Goal: Task Accomplishment & Management: Complete application form

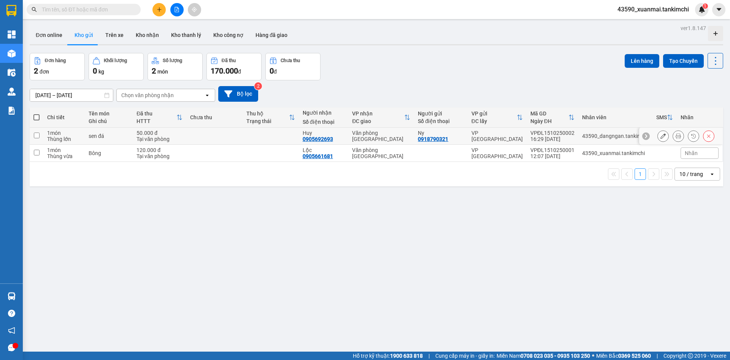
click at [676, 135] on button at bounding box center [678, 135] width 11 height 13
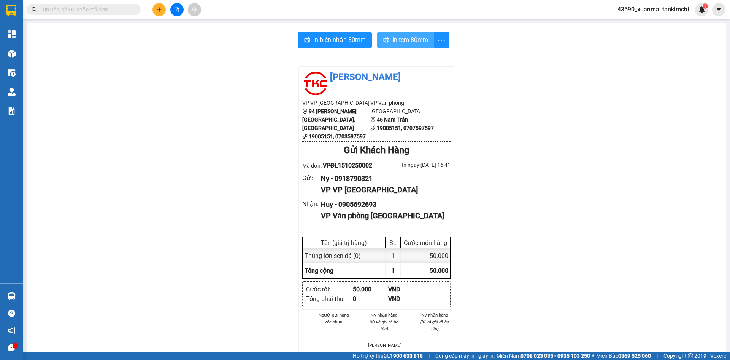
click at [415, 38] on span "In tem 80mm" at bounding box center [411, 40] width 36 height 10
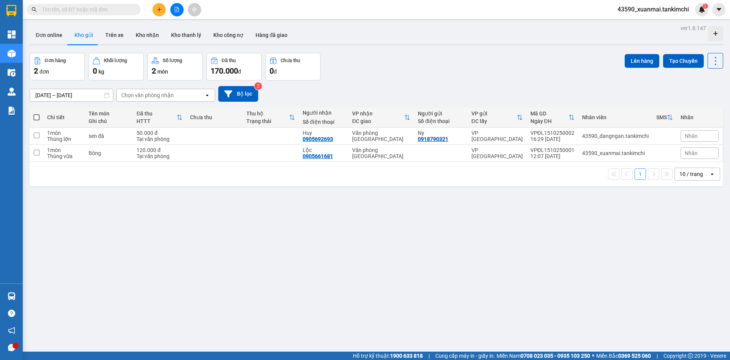
click at [157, 3] on span at bounding box center [159, 9] width 13 height 13
click at [181, 25] on div "Tạo đơn hàng" at bounding box center [189, 28] width 33 height 8
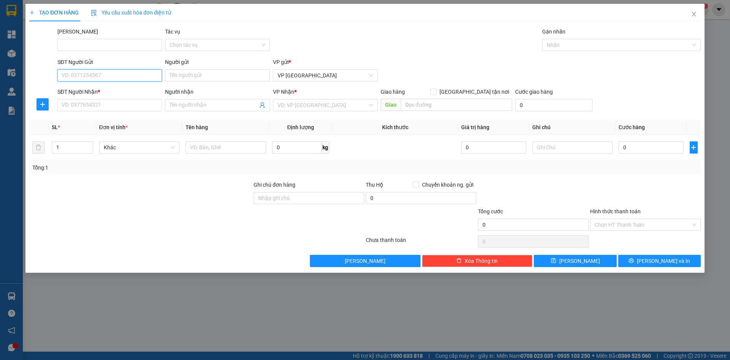
click at [96, 75] on input "SĐT Người Gửi" at bounding box center [109, 75] width 105 height 12
click at [95, 92] on div "0389608723 - Trọng" at bounding box center [109, 90] width 95 height 8
type input "0389608723"
type input "Trọng"
type input "0905202533"
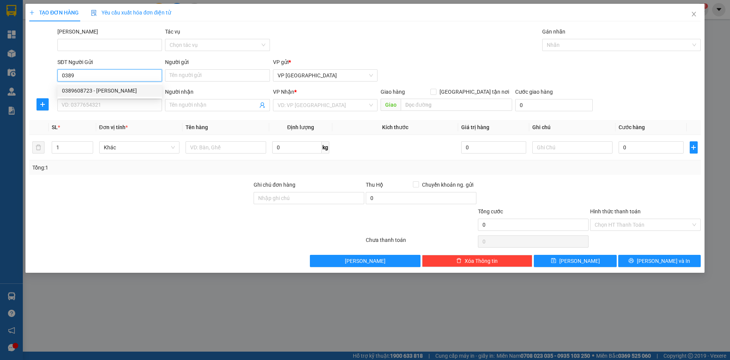
type input "Quang"
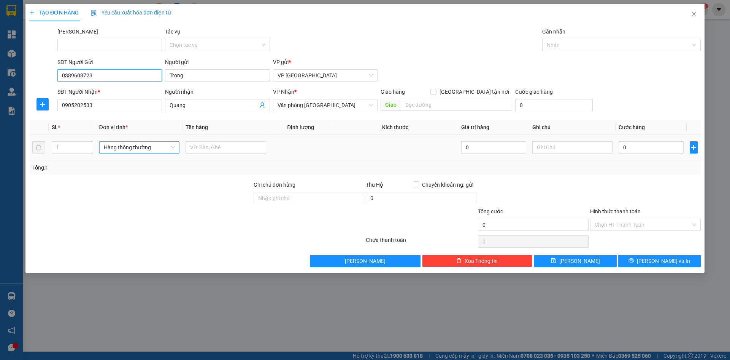
click at [144, 146] on span "Hàng thông thường" at bounding box center [140, 147] width 72 height 11
type input "0389608723"
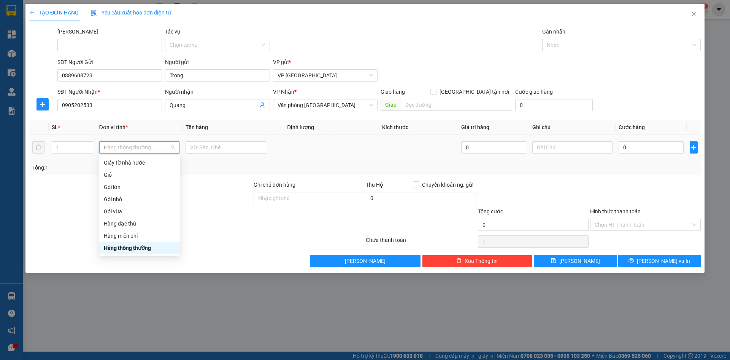
scroll to position [119, 0]
type input "th"
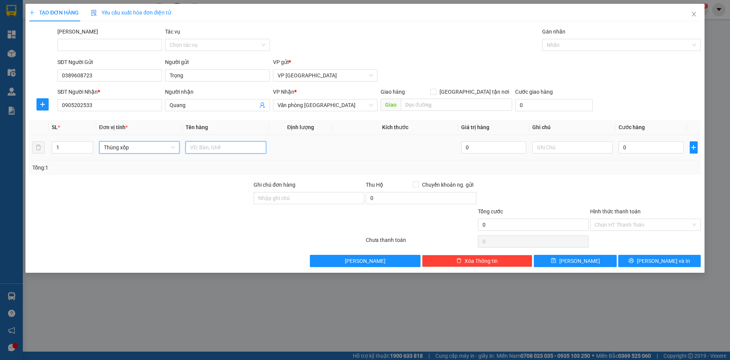
click at [207, 150] on input "text" at bounding box center [226, 147] width 81 height 12
drag, startPoint x: 206, startPoint y: 147, endPoint x: 224, endPoint y: 148, distance: 18.3
click at [224, 148] on input "Yaourt 100000" at bounding box center [226, 147] width 81 height 12
type input "Yaourt"
click at [635, 150] on input "0" at bounding box center [651, 147] width 65 height 12
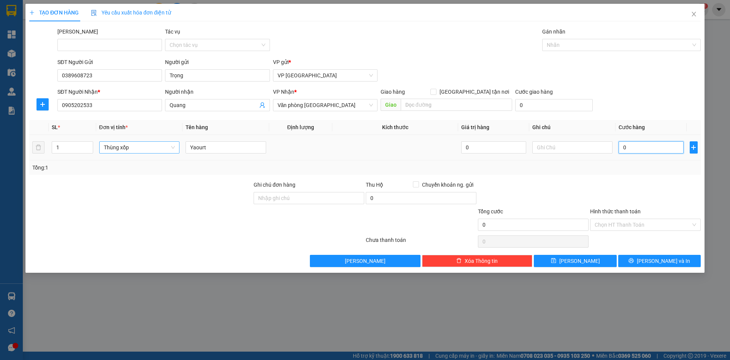
paste input "100.00"
type input "100.000"
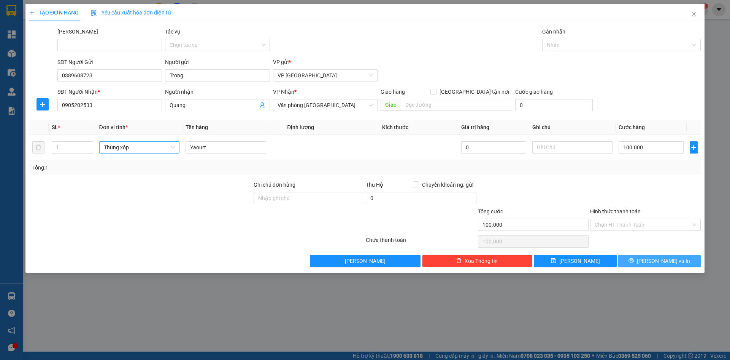
click at [634, 262] on icon "printer" at bounding box center [631, 260] width 5 height 5
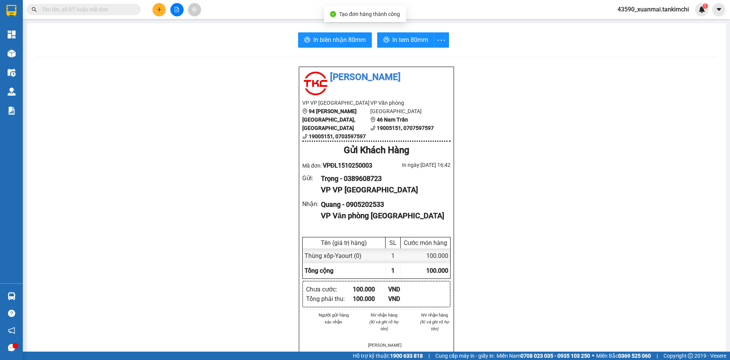
click at [407, 31] on div "In biên nhận 80mm In tem 80mm Tân Kim Chi VP VP Đà Lạt 94 Mai Anh Đào, Phường 8…" at bounding box center [376, 319] width 699 height 593
click at [410, 39] on span "In tem 80mm" at bounding box center [411, 40] width 36 height 10
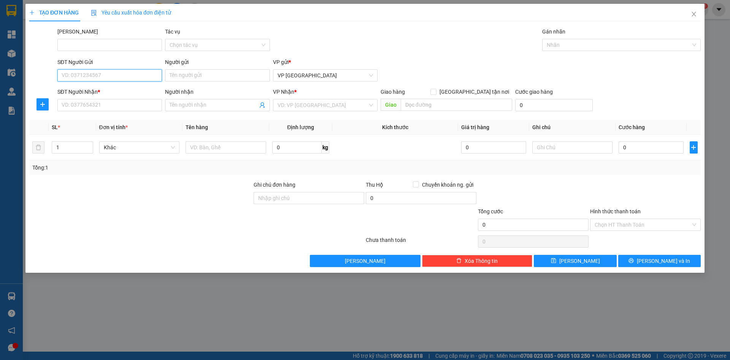
click at [91, 75] on input "SĐT Người Gửi" at bounding box center [109, 75] width 105 height 12
click at [100, 92] on div "0933952969 - Phương" at bounding box center [109, 90] width 95 height 8
type input "0933952969"
type input "Phương"
type input "0974048004"
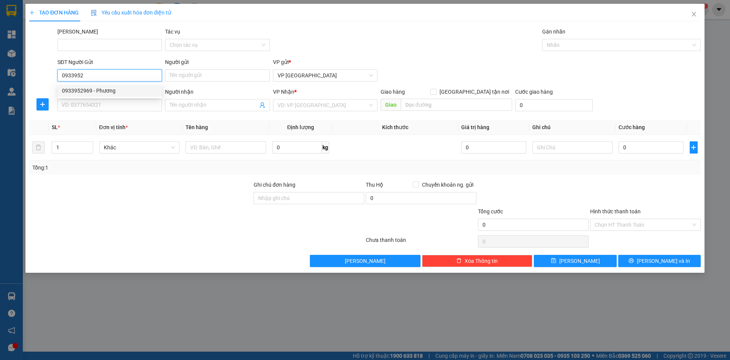
type input "Hồng"
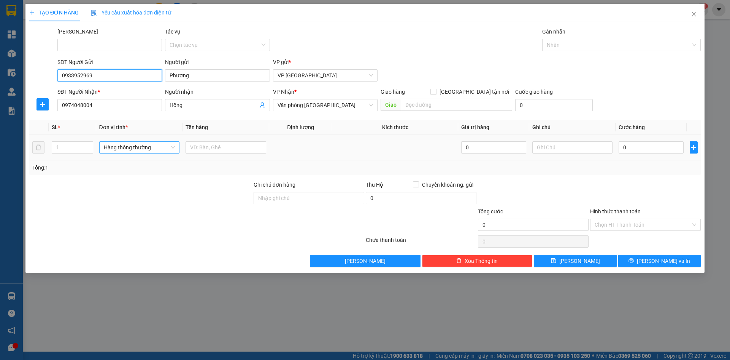
click at [133, 151] on span "Hàng thông thường" at bounding box center [140, 147] width 72 height 11
type input "0933952969"
type input "bì"
click at [150, 161] on div "Bì" at bounding box center [140, 162] width 72 height 8
click at [196, 146] on input "text" at bounding box center [226, 147] width 81 height 12
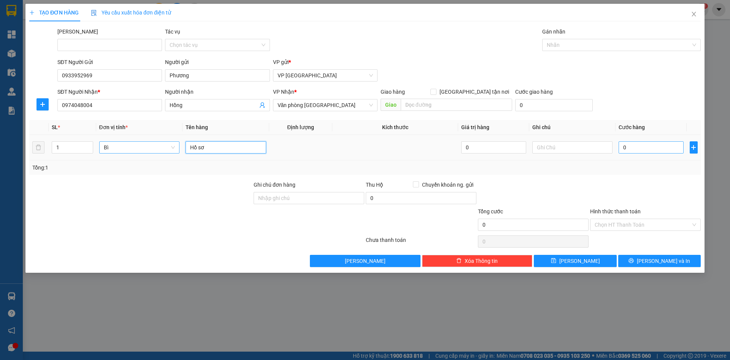
type input "Hồ sơ"
click at [645, 148] on input "0" at bounding box center [651, 147] width 65 height 12
paste input "100.00"
type input "100.000"
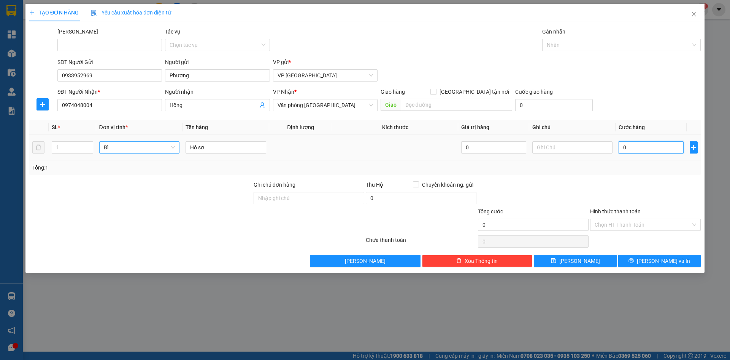
type input "100.000"
click at [631, 149] on input "100.000" at bounding box center [651, 147] width 65 height 12
type input "10.000"
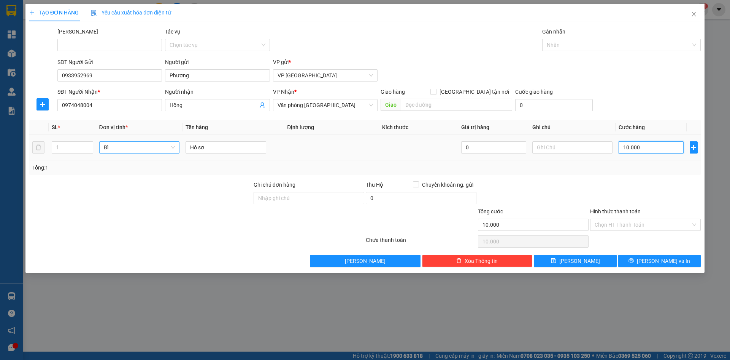
type input "0.000"
type input "0"
type input "50.000"
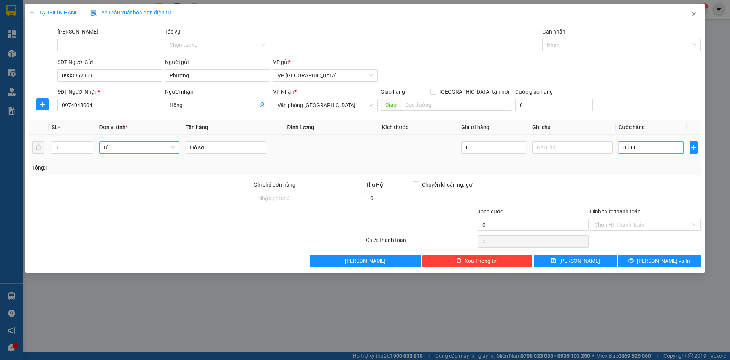
type input "50.000"
click at [652, 263] on button "Lưu và In" at bounding box center [660, 261] width 83 height 12
type input "50.000"
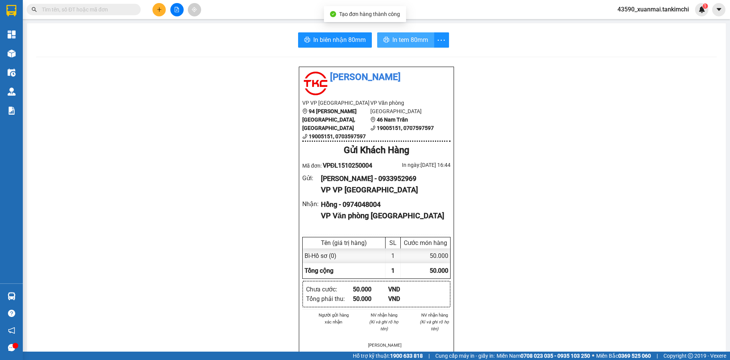
click at [412, 41] on span "In tem 80mm" at bounding box center [411, 40] width 36 height 10
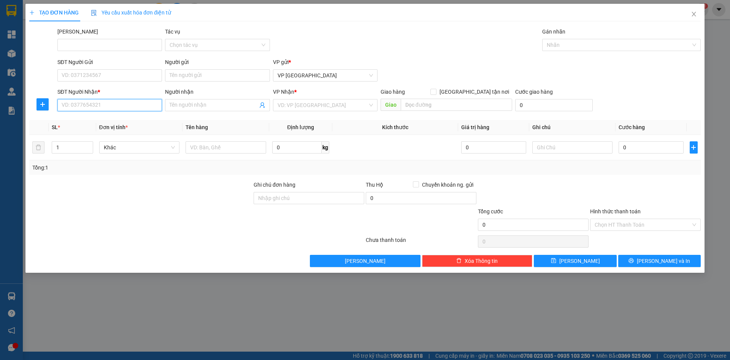
click at [74, 108] on input "SĐT Người Nhận *" at bounding box center [109, 105] width 105 height 12
click at [103, 77] on input "SĐT Người Gửi" at bounding box center [109, 75] width 105 height 12
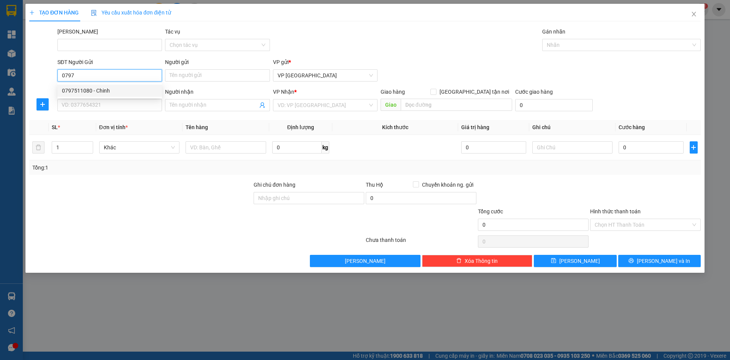
click at [109, 93] on div "0797511080 - Chinh" at bounding box center [109, 90] width 95 height 8
type input "0797511080"
type input "Chinh"
type input "0902957256"
type input "Bảo An"
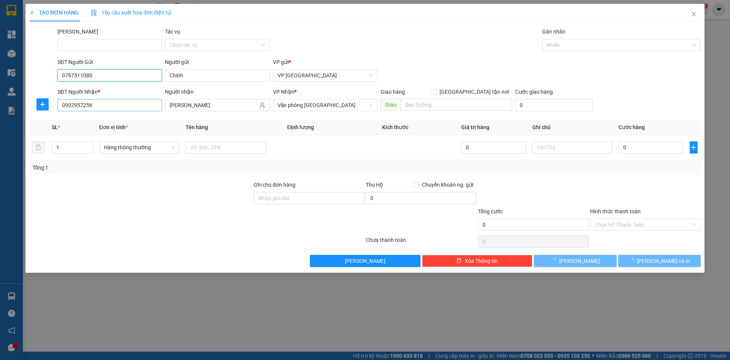
type input "0797511080"
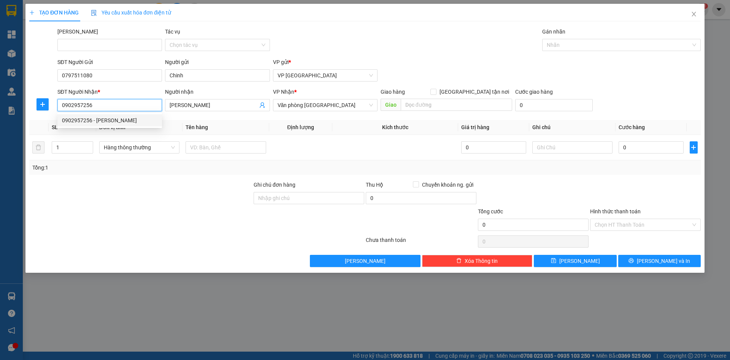
drag, startPoint x: 95, startPoint y: 105, endPoint x: 57, endPoint y: 108, distance: 38.1
click at [57, 108] on div "SĐT Người Nhận * 0902957256" at bounding box center [110, 101] width 108 height 27
click at [84, 116] on div "0355156562 - Cường" at bounding box center [109, 120] width 105 height 12
type input "0355156562"
type input "Cường"
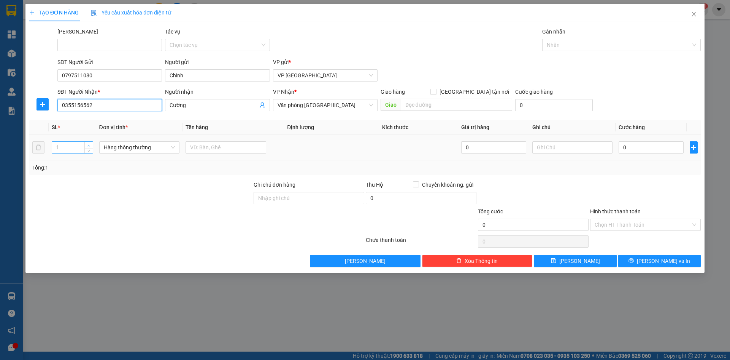
type input "0355156562"
click at [88, 145] on icon "up" at bounding box center [89, 145] width 3 height 3
type input "4"
click at [88, 145] on icon "up" at bounding box center [89, 145] width 3 height 3
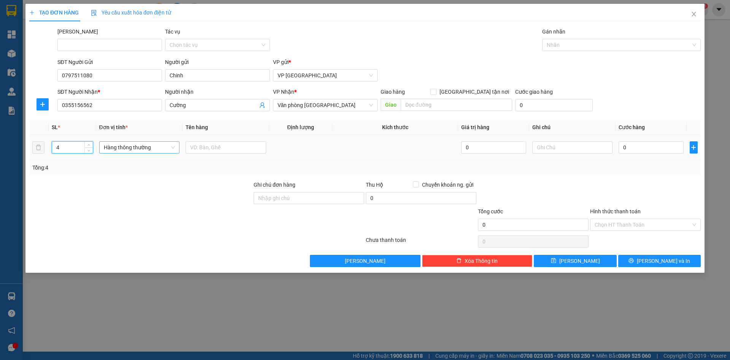
click at [112, 145] on span "Hàng thông thường" at bounding box center [140, 147] width 72 height 11
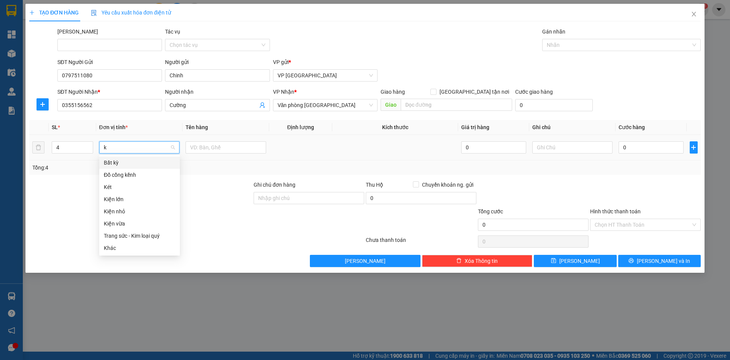
type input "ki"
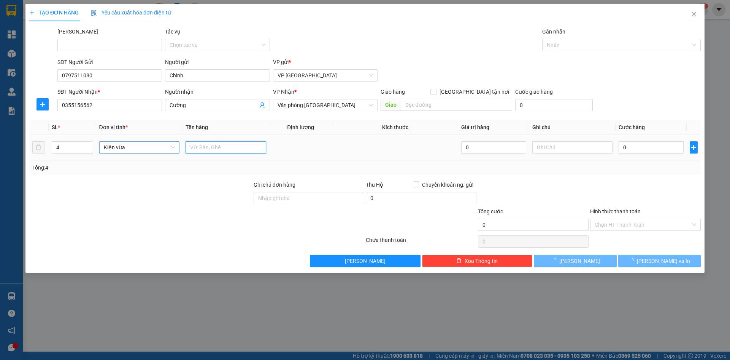
click at [188, 147] on input "text" at bounding box center [226, 147] width 81 height 12
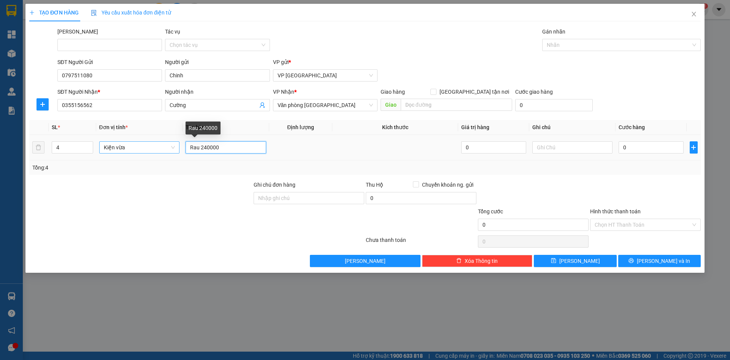
drag, startPoint x: 202, startPoint y: 148, endPoint x: 227, endPoint y: 148, distance: 25.1
click at [227, 148] on input "Rau 240000" at bounding box center [226, 147] width 81 height 12
type input "Rau"
click at [625, 148] on input "0" at bounding box center [651, 147] width 65 height 12
paste input "240.00"
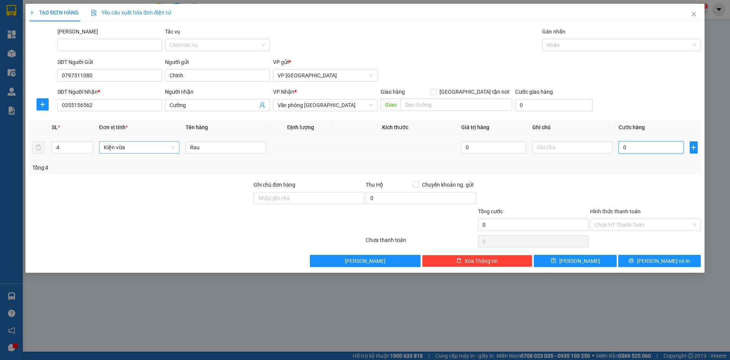
type input "240.000"
click at [606, 226] on input "Hình thức thanh toán" at bounding box center [643, 224] width 96 height 11
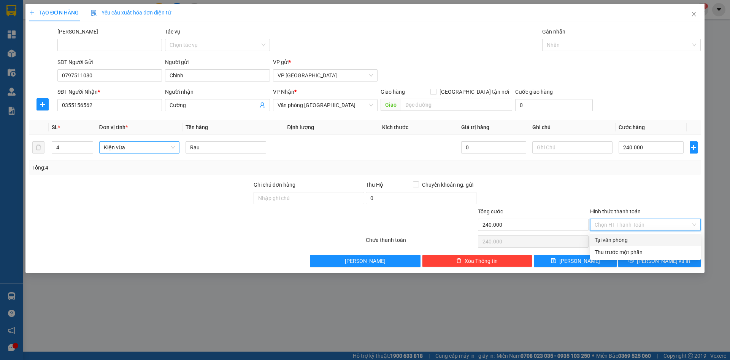
click at [611, 238] on div "Tại văn phòng" at bounding box center [646, 240] width 102 height 8
type input "0"
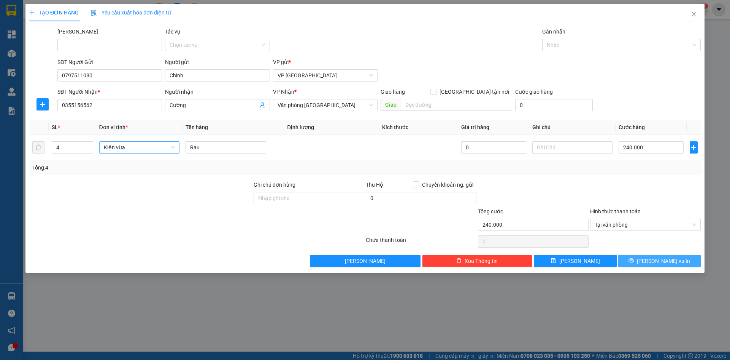
click at [640, 261] on button "Lưu và In" at bounding box center [660, 261] width 83 height 12
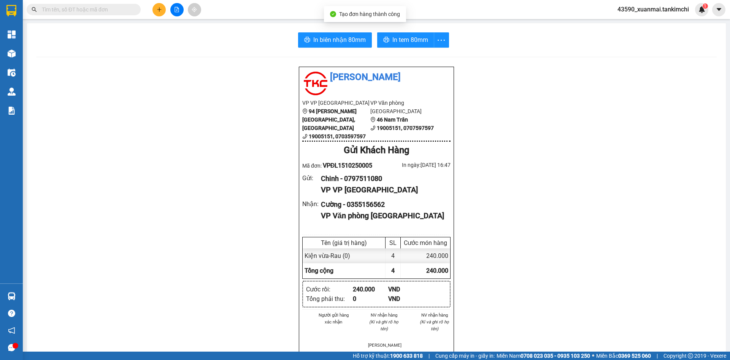
scroll to position [38, 0]
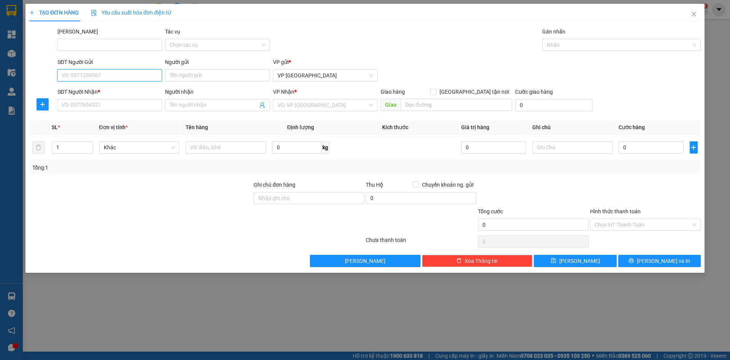
click at [116, 73] on input "SĐT Người Gửi" at bounding box center [109, 75] width 105 height 12
click at [108, 92] on div "0797511080 - Chinh" at bounding box center [109, 90] width 95 height 8
type input "0797511080"
type input "Chinh"
type input "0355156562"
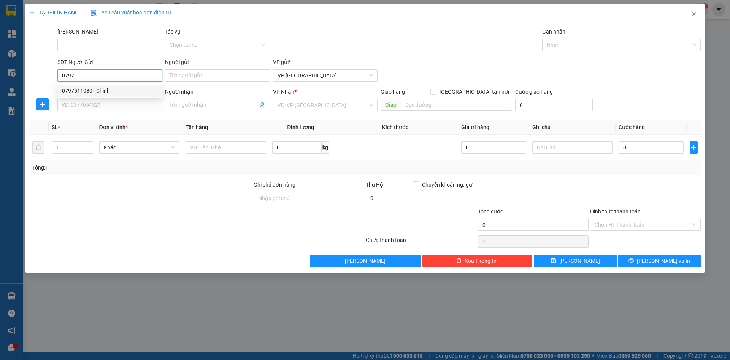
type input "Cường"
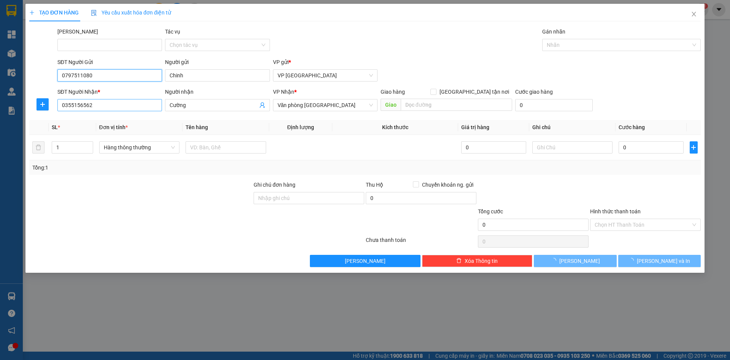
type input "0797511080"
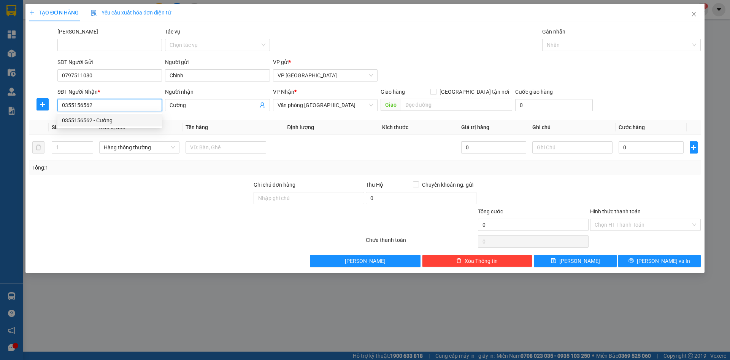
drag, startPoint x: 103, startPoint y: 105, endPoint x: 56, endPoint y: 107, distance: 46.8
click at [56, 107] on div "SĐT Người Nhận * 0355156562" at bounding box center [110, 101] width 108 height 27
click at [82, 118] on div "0989181188 - Minh" at bounding box center [109, 120] width 95 height 8
type input "0989181188"
type input "Minh"
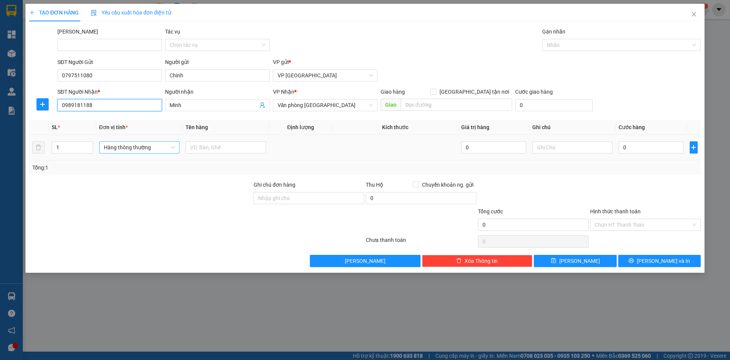
click at [141, 151] on span "Hàng thông thường" at bounding box center [140, 147] width 72 height 11
type input "0989181188"
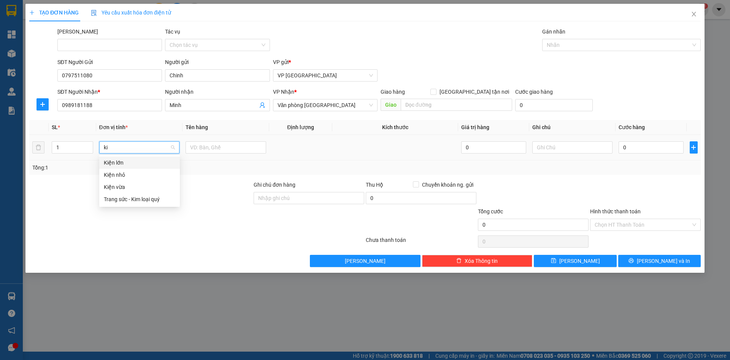
type input "kie"
click at [124, 191] on div "Kiện vừa" at bounding box center [140, 187] width 72 height 8
click at [196, 147] on input "text" at bounding box center [226, 147] width 81 height 12
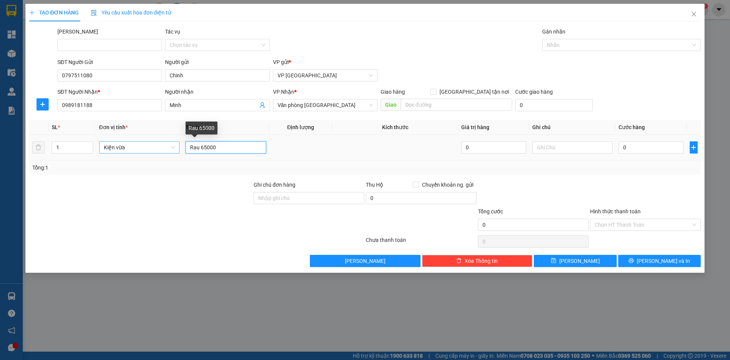
drag, startPoint x: 201, startPoint y: 146, endPoint x: 216, endPoint y: 145, distance: 14.9
click at [216, 145] on input "Rau 65000" at bounding box center [226, 147] width 81 height 12
type input "Rau"
click at [621, 144] on input "0" at bounding box center [651, 147] width 65 height 12
paste input "65.00"
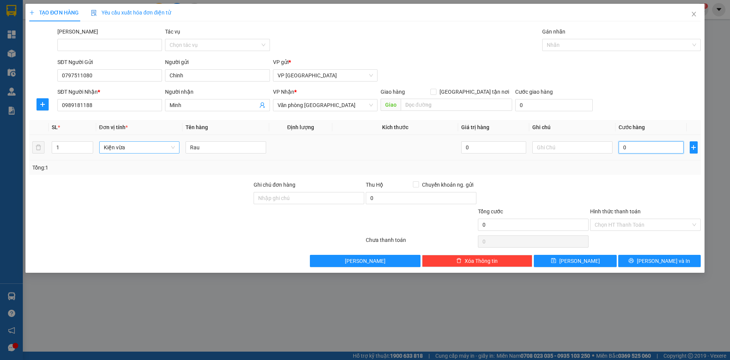
type input "65.000"
click at [617, 225] on input "Hình thức thanh toán" at bounding box center [643, 224] width 96 height 11
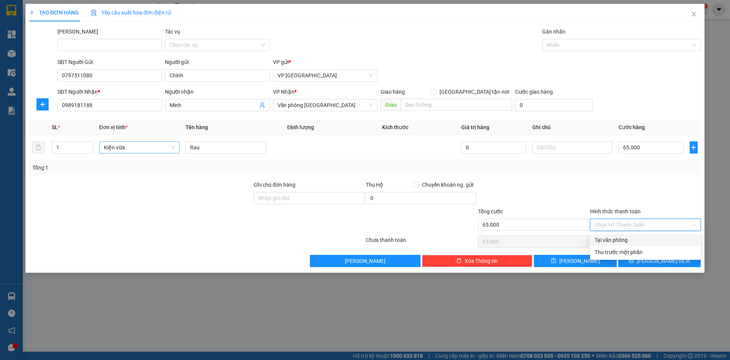
click at [612, 242] on div "Tại văn phòng" at bounding box center [646, 240] width 102 height 8
type input "0"
click at [643, 262] on button "Lưu và In" at bounding box center [660, 261] width 83 height 12
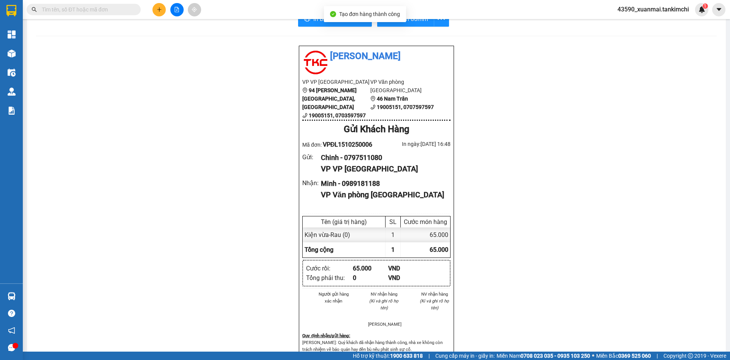
scroll to position [38, 0]
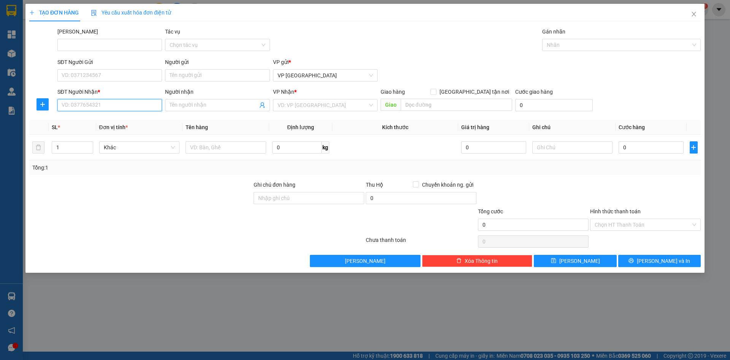
click at [97, 107] on input "SĐT Người Nhận *" at bounding box center [109, 105] width 105 height 12
click at [100, 123] on div "0969817085 - Sen" at bounding box center [109, 120] width 95 height 8
type input "0969817085"
type input "Sen"
type input "0969817085"
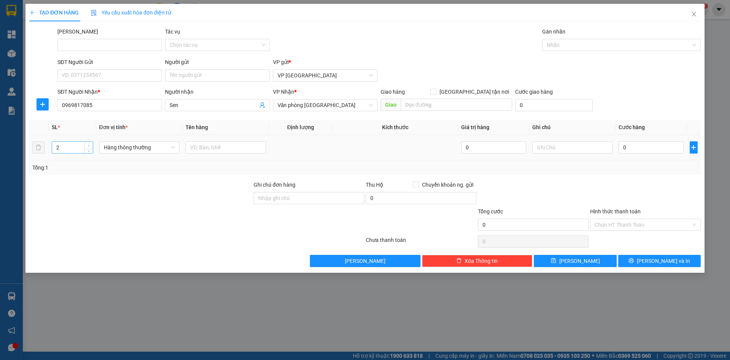
click at [88, 144] on icon "up" at bounding box center [89, 145] width 3 height 3
type input "3"
click at [88, 144] on icon "up" at bounding box center [89, 145] width 3 height 3
click at [119, 147] on span "Hàng thông thường" at bounding box center [140, 147] width 72 height 11
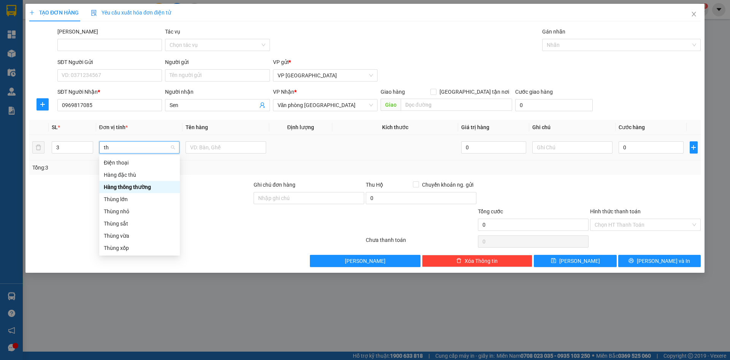
type input "thu"
click at [131, 224] on div "Thùng vừa" at bounding box center [140, 223] width 72 height 8
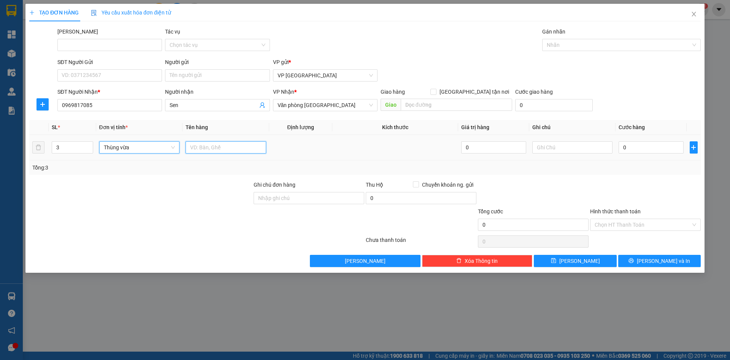
click at [216, 145] on input "text" at bounding box center [226, 147] width 81 height 12
drag, startPoint x: 204, startPoint y: 149, endPoint x: 224, endPoint y: 148, distance: 20.2
click at [224, 148] on input "Bôgn 400000" at bounding box center [226, 147] width 81 height 12
type input "Bôgn"
click at [656, 151] on input "0" at bounding box center [651, 147] width 65 height 12
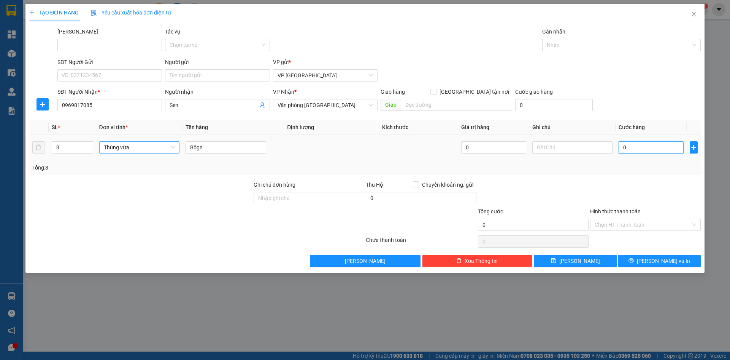
paste input "400.00"
type input "400.000"
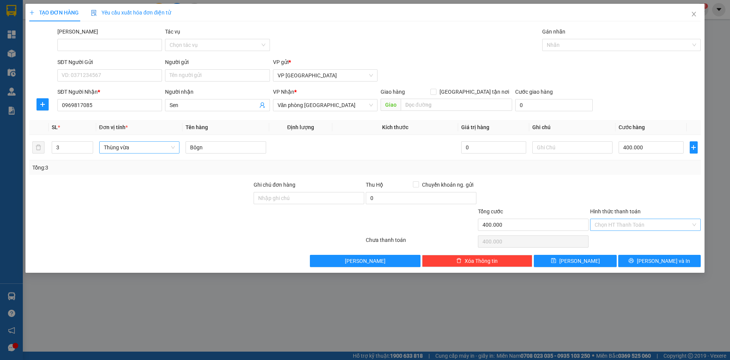
click at [638, 223] on input "Hình thức thanh toán" at bounding box center [643, 224] width 96 height 11
click at [624, 243] on div "Tại văn phòng" at bounding box center [646, 240] width 102 height 8
type input "0"
click at [643, 258] on button "Lưu và In" at bounding box center [660, 261] width 83 height 12
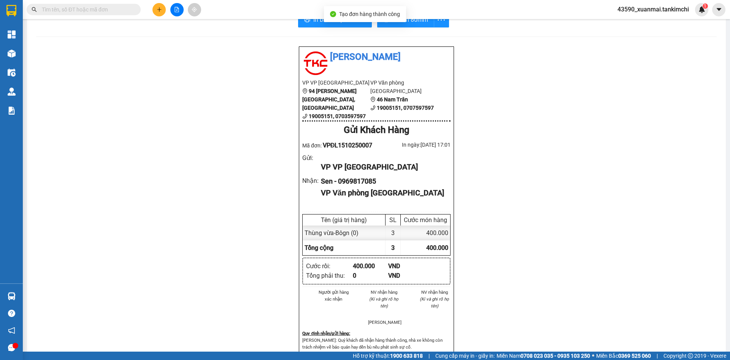
scroll to position [38, 0]
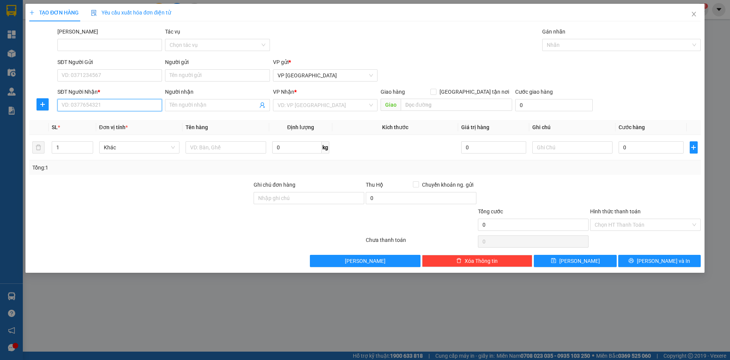
click at [90, 107] on input "SĐT Người Nhận *" at bounding box center [109, 105] width 105 height 12
click at [96, 119] on div "0788640935 - Hoa" at bounding box center [109, 120] width 95 height 8
type input "0788640935"
type input "Hoa"
click at [118, 145] on span "Hàng thông thường" at bounding box center [140, 147] width 72 height 11
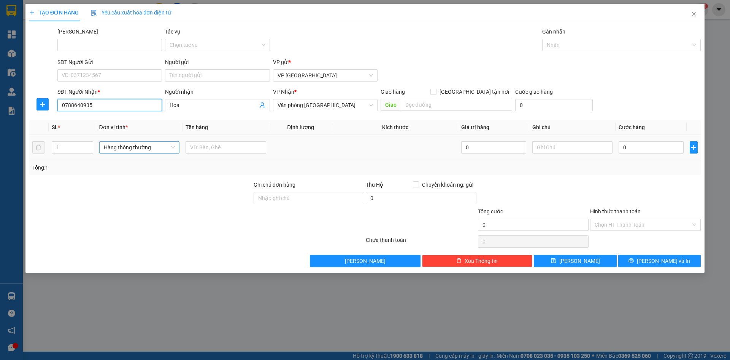
type input "0788640935"
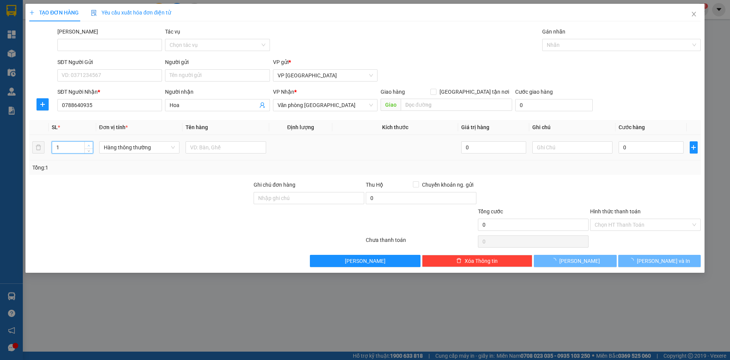
click at [89, 145] on icon "up" at bounding box center [89, 146] width 2 height 2
type input "2"
click at [90, 145] on icon "up" at bounding box center [89, 145] width 3 height 3
click at [119, 150] on span "Hàng thông thường" at bounding box center [140, 147] width 72 height 11
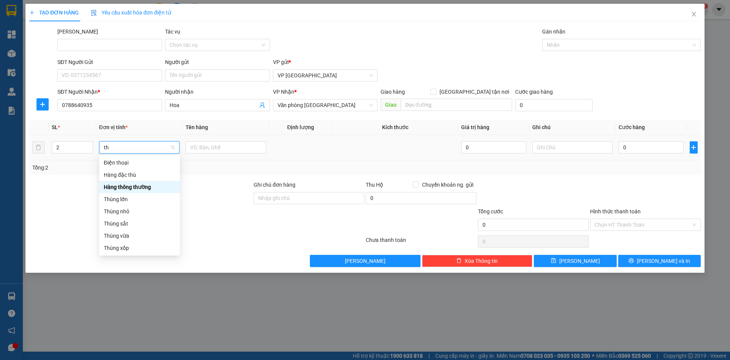
scroll to position [0, 0]
type input "thu"
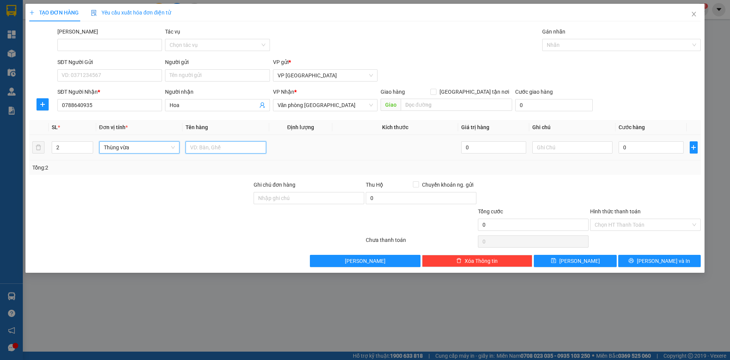
click at [200, 145] on input "text" at bounding box center [226, 147] width 81 height 12
drag, startPoint x: 204, startPoint y: 147, endPoint x: 222, endPoint y: 148, distance: 17.9
click at [222, 148] on input "Bông 250000" at bounding box center [226, 147] width 81 height 12
type input "Bông"
click at [626, 148] on input "0" at bounding box center [651, 147] width 65 height 12
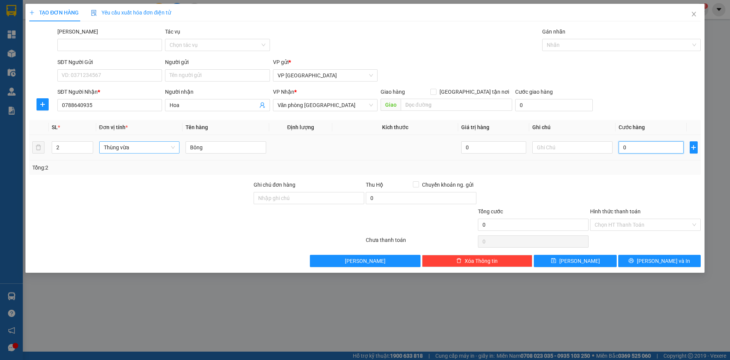
paste input "250.00"
type input "250.000"
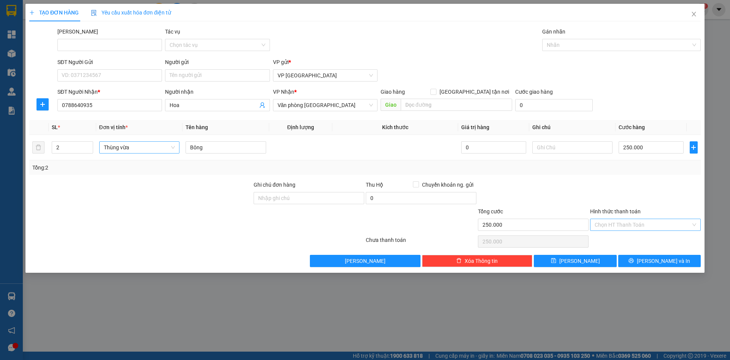
click at [636, 221] on input "Hình thức thanh toán" at bounding box center [643, 224] width 96 height 11
click at [620, 240] on div "Tại văn phòng" at bounding box center [646, 240] width 102 height 8
type input "0"
click at [655, 262] on span "Lưu và In" at bounding box center [663, 260] width 53 height 8
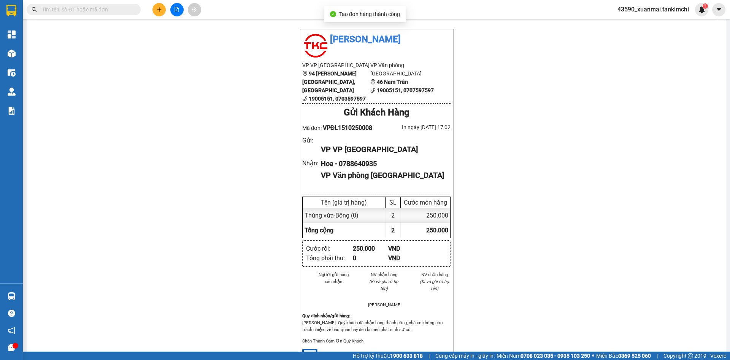
scroll to position [38, 0]
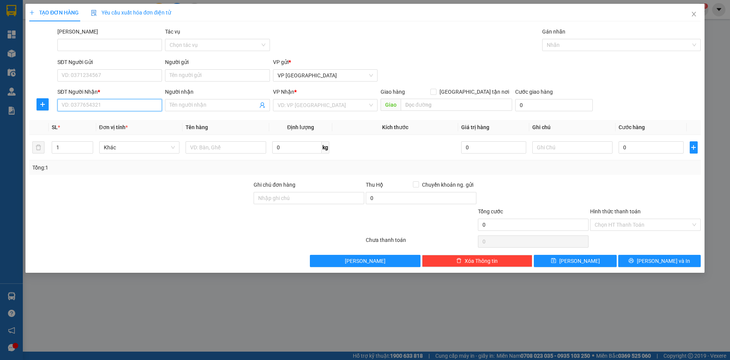
click at [93, 106] on input "SĐT Người Nhận *" at bounding box center [109, 105] width 105 height 12
click at [114, 119] on div "0935616024 - Tiên" at bounding box center [109, 120] width 95 height 8
type input "0935616024"
type input "Tiên"
type input "Hội An"
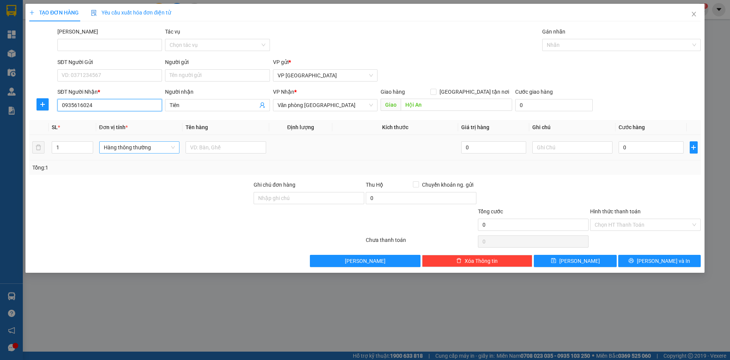
click at [131, 146] on span "Hàng thông thường" at bounding box center [140, 147] width 72 height 11
type input "0935616024"
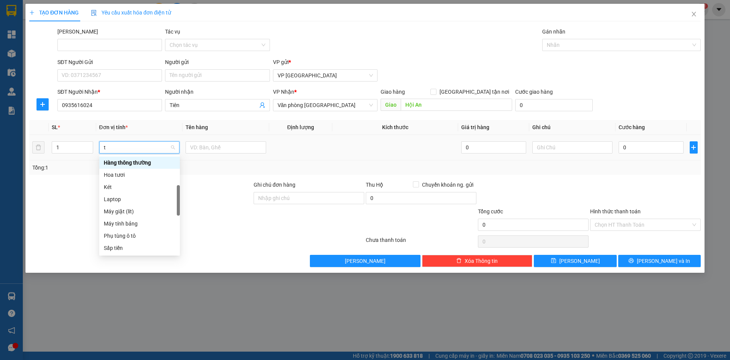
type input "th"
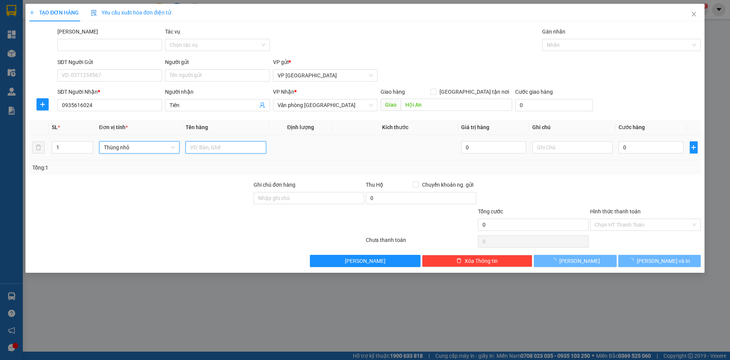
click at [212, 146] on input "text" at bounding box center [226, 147] width 81 height 12
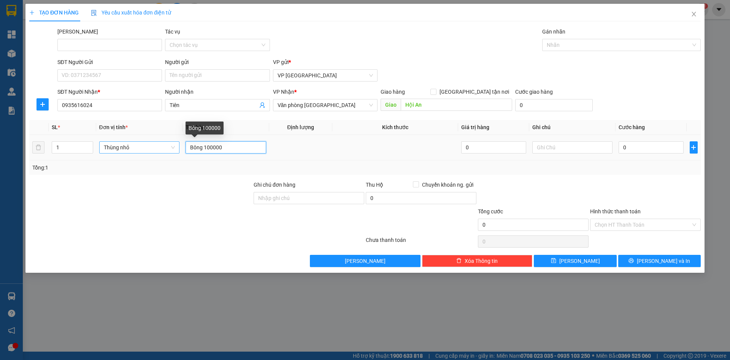
drag, startPoint x: 205, startPoint y: 148, endPoint x: 225, endPoint y: 148, distance: 19.8
click at [225, 148] on input "Bông 100000" at bounding box center [226, 147] width 81 height 12
type input "Bông"
click at [639, 143] on input "0" at bounding box center [651, 147] width 65 height 12
paste input "100.00"
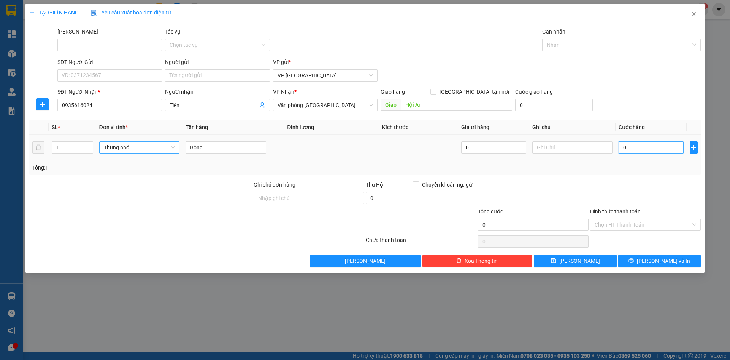
type input "100.000"
click at [624, 225] on input "Hình thức thanh toán" at bounding box center [643, 224] width 96 height 11
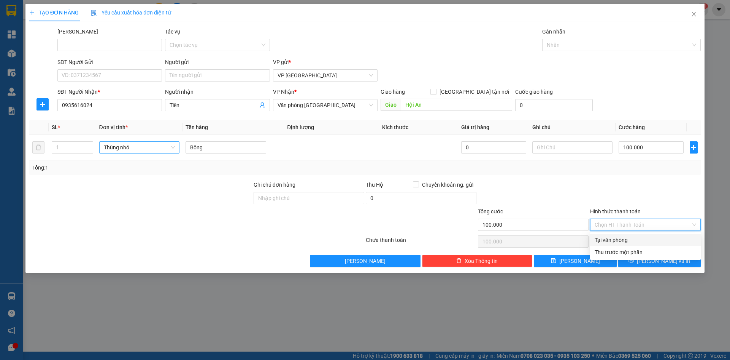
click at [622, 239] on div "Tại văn phòng" at bounding box center [646, 240] width 102 height 8
type input "0"
click at [634, 263] on icon "printer" at bounding box center [631, 260] width 5 height 5
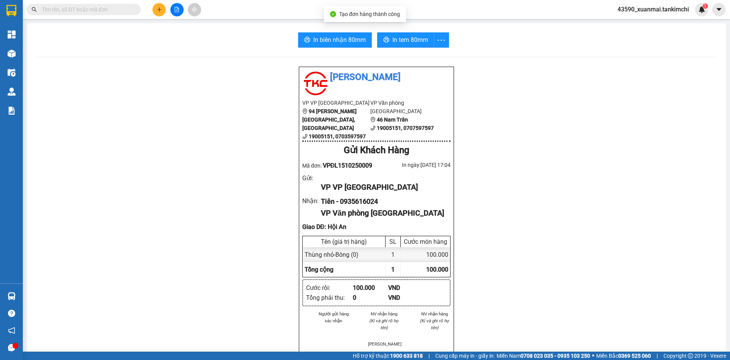
scroll to position [38, 0]
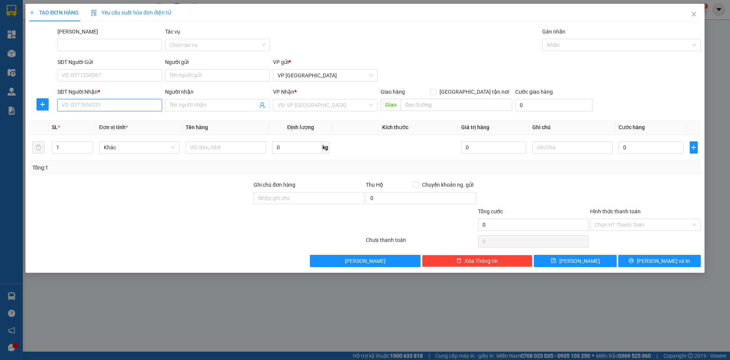
click at [78, 105] on input "SĐT Người Nhận *" at bounding box center [109, 105] width 105 height 12
click at [94, 118] on div "0931529752 - Nguyên" at bounding box center [109, 120] width 95 height 8
type input "0931529752"
type input "Nguyên"
click at [118, 151] on span "Hàng thông thường" at bounding box center [140, 147] width 72 height 11
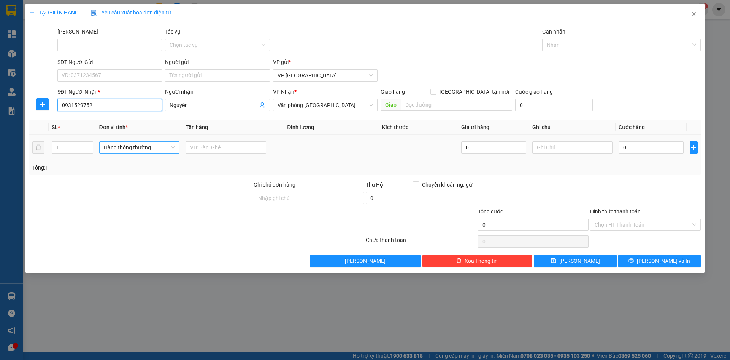
type input "0931529752"
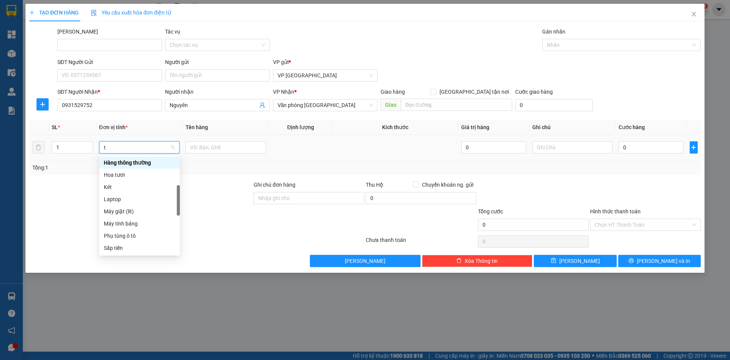
type input "th"
click at [127, 231] on div "Thùng vừa" at bounding box center [140, 235] width 72 height 8
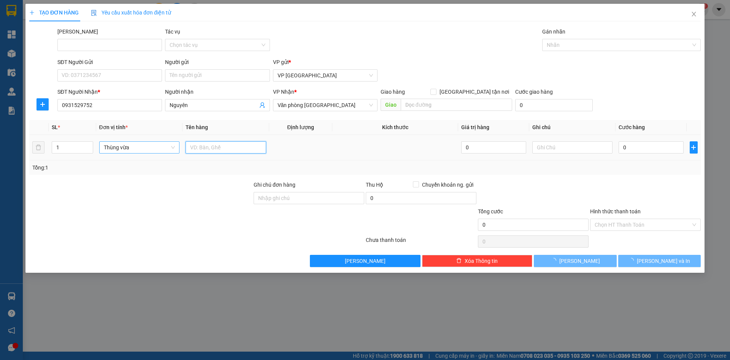
drag, startPoint x: 220, startPoint y: 148, endPoint x: 222, endPoint y: 145, distance: 4.0
click at [221, 146] on input "text" at bounding box center [226, 147] width 81 height 12
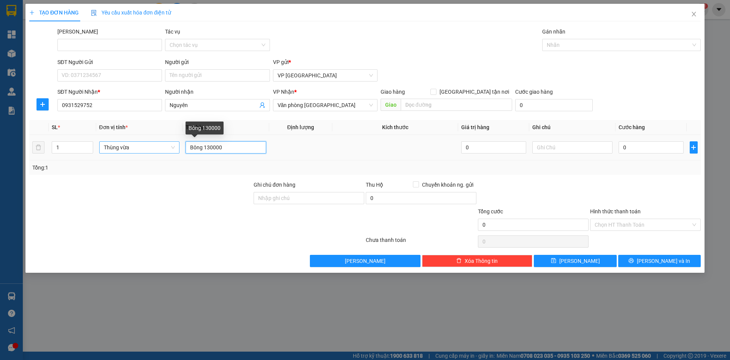
drag, startPoint x: 205, startPoint y: 148, endPoint x: 225, endPoint y: 150, distance: 19.5
click at [225, 150] on input "Bông 130000" at bounding box center [226, 147] width 81 height 12
type input "Bông"
click at [647, 151] on input "0" at bounding box center [651, 147] width 65 height 12
paste input "130.00"
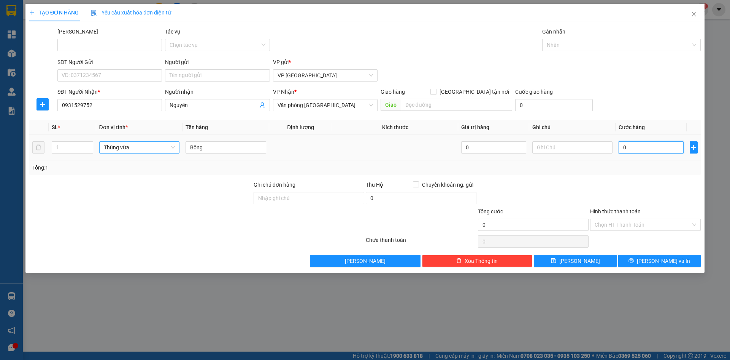
type input "130.000"
click at [586, 260] on button "Lưu" at bounding box center [575, 261] width 83 height 12
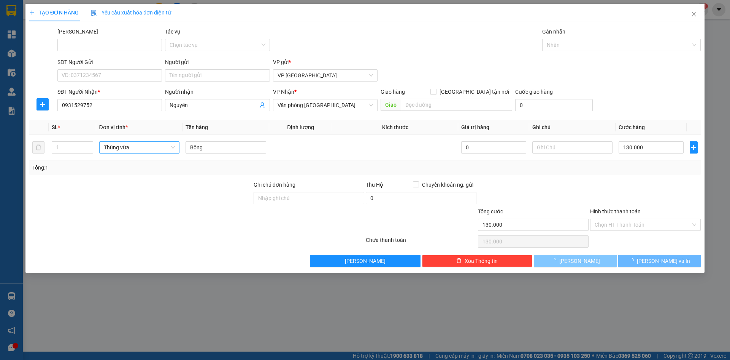
type input "0"
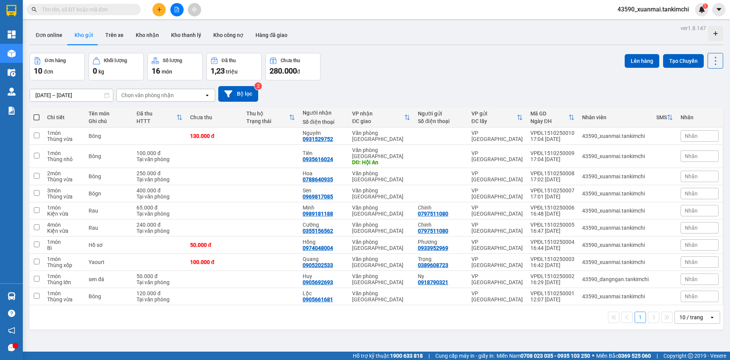
click at [183, 122] on div "Đã thu HTTT" at bounding box center [160, 117] width 46 height 15
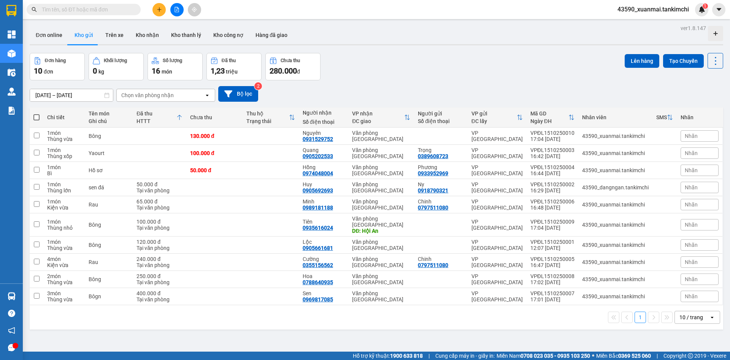
click at [37, 118] on span at bounding box center [36, 117] width 6 height 6
click at [37, 113] on input "checkbox" at bounding box center [37, 113] width 0 height 0
checkbox input "true"
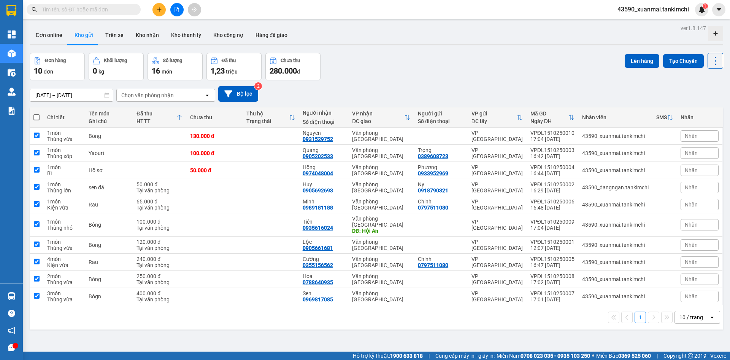
checkbox input "true"
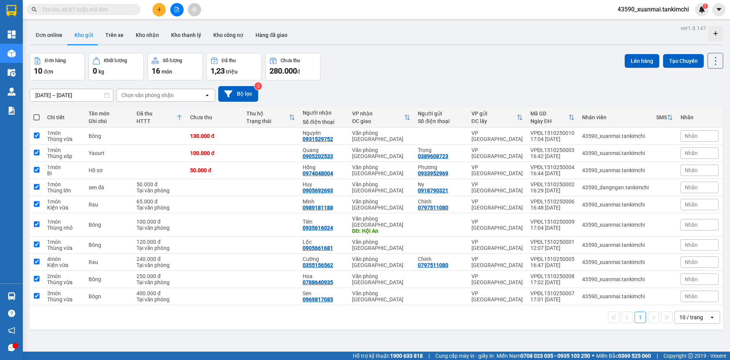
checkbox input "true"
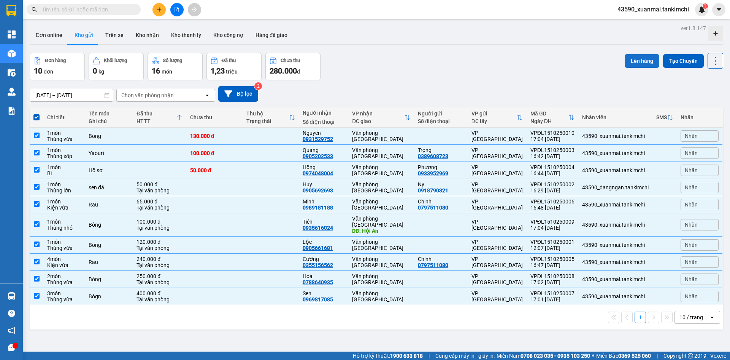
click at [635, 66] on button "Lên hàng" at bounding box center [642, 61] width 35 height 14
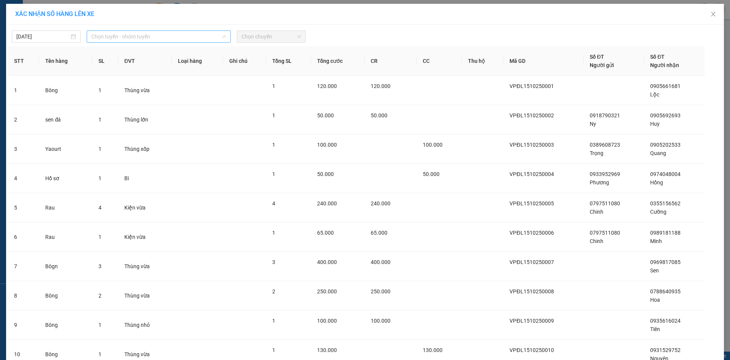
click at [137, 38] on span "Chọn tuyến - nhóm tuyến" at bounding box center [158, 36] width 135 height 11
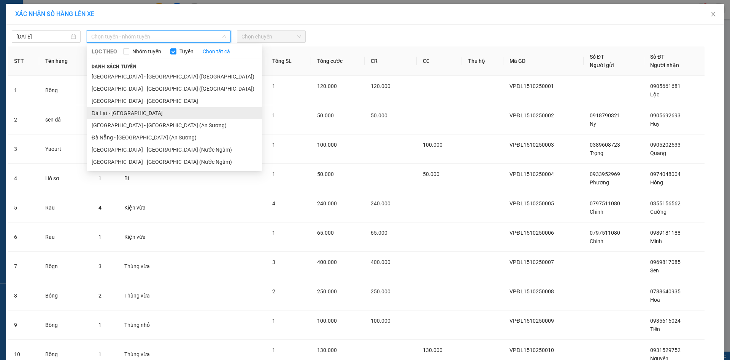
click at [106, 109] on li "Đà Lạt - Đà Nẵng" at bounding box center [174, 113] width 175 height 12
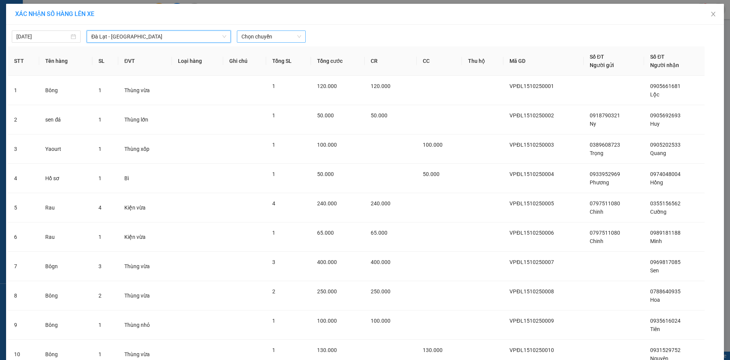
click at [259, 37] on span "Chọn chuyến" at bounding box center [272, 36] width 60 height 11
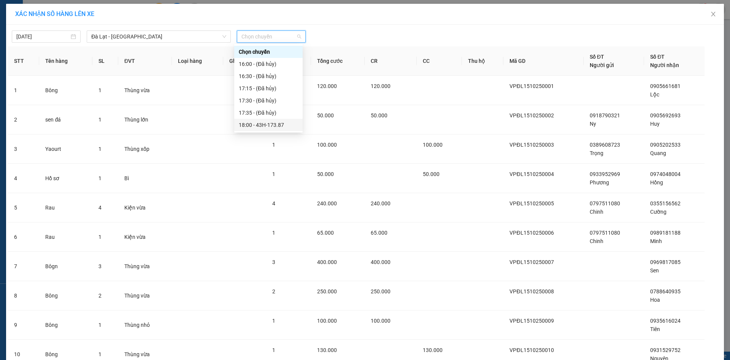
click at [277, 125] on div "18:00 - 43H-173.87" at bounding box center [268, 125] width 59 height 8
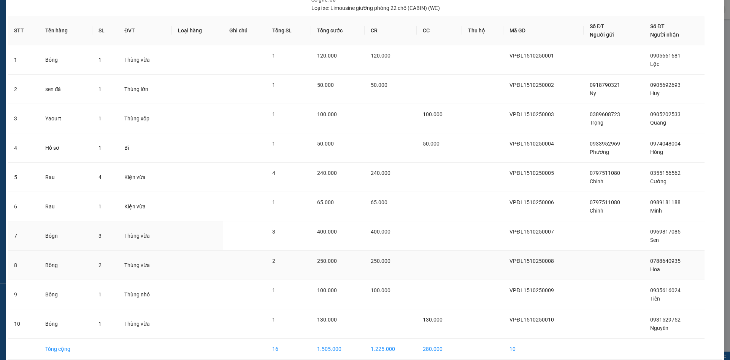
scroll to position [93, 0]
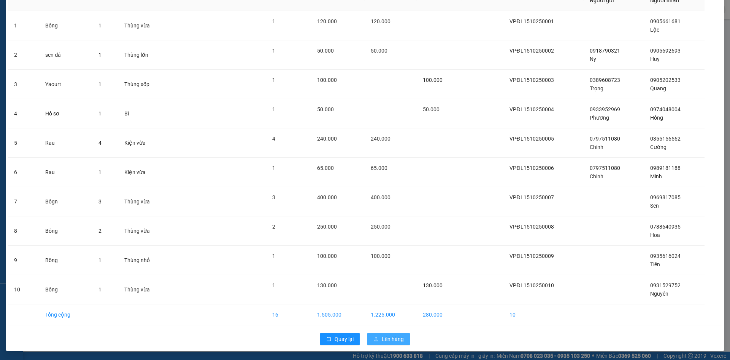
click at [382, 339] on span "Lên hàng" at bounding box center [393, 338] width 22 height 8
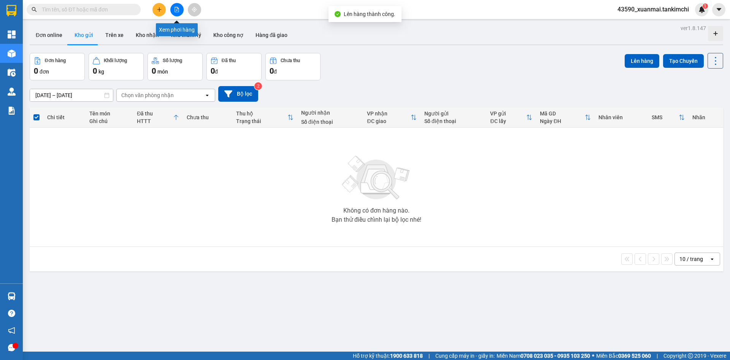
click at [175, 10] on icon "file-add" at bounding box center [177, 9] width 4 height 5
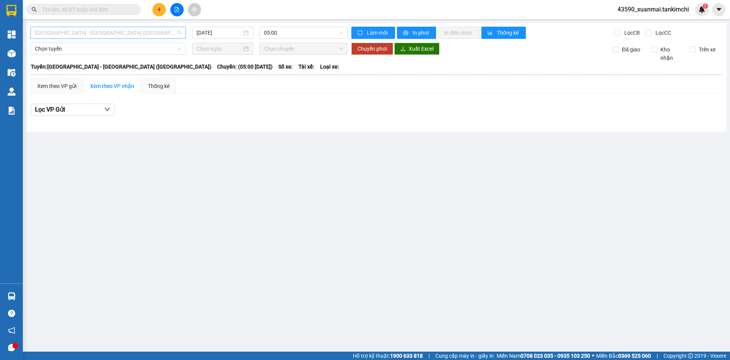
drag, startPoint x: 119, startPoint y: 32, endPoint x: 83, endPoint y: 87, distance: 64.9
click at [119, 32] on span "Đà Nẵng - Hà Nội (Hàng)" at bounding box center [108, 32] width 146 height 11
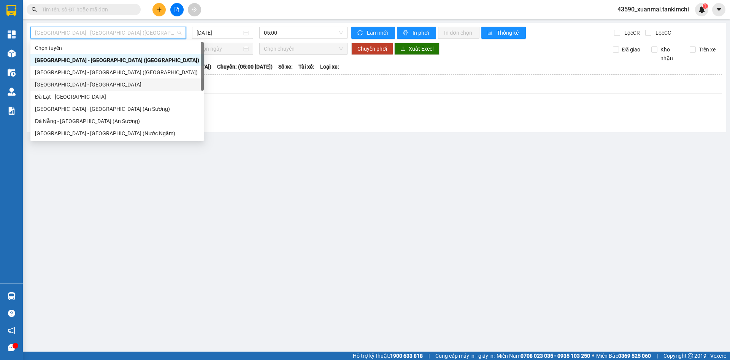
click at [67, 90] on div "Đà Nẵng - Đà Lạt" at bounding box center [116, 84] width 173 height 12
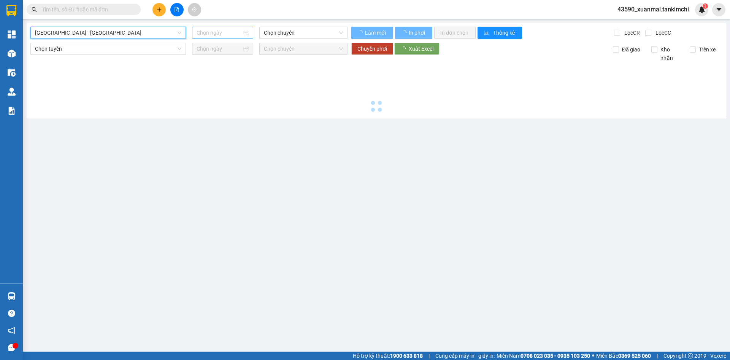
type input "15/10/2025"
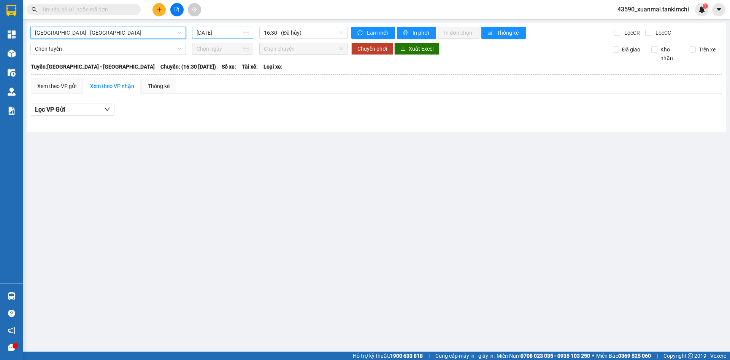
click at [226, 31] on input "15/10/2025" at bounding box center [219, 33] width 45 height 8
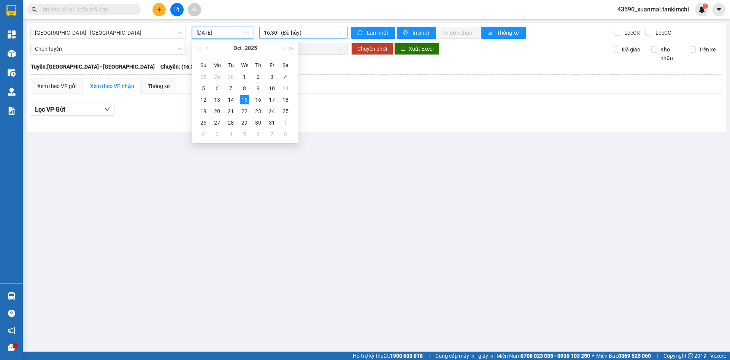
click at [299, 35] on span "16:30 - (Đã hủy)" at bounding box center [303, 32] width 79 height 11
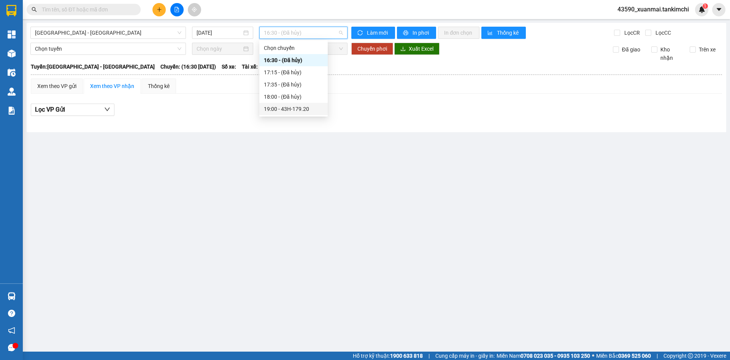
click at [307, 107] on div "19:00 - 43H-179.20" at bounding box center [293, 109] width 59 height 8
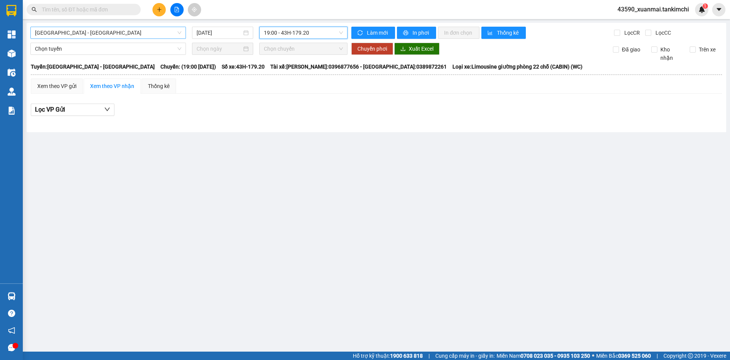
click at [116, 33] on span "Đà Nẵng - Đà Lạt" at bounding box center [108, 32] width 146 height 11
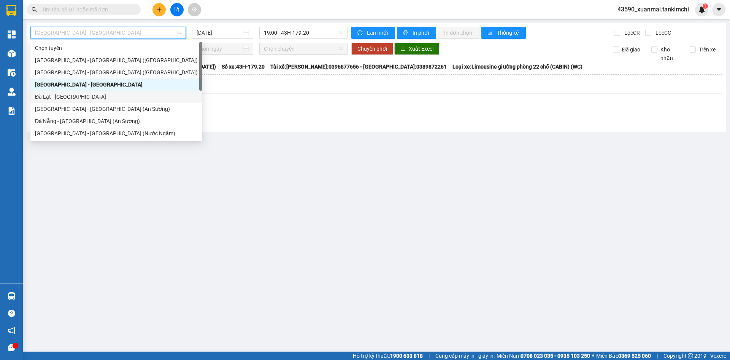
click at [58, 95] on div "Đà Lạt - Đà Nẵng" at bounding box center [116, 96] width 163 height 8
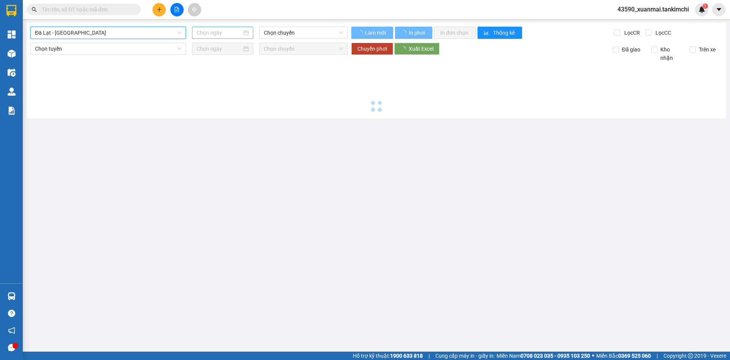
type input "15/10/2025"
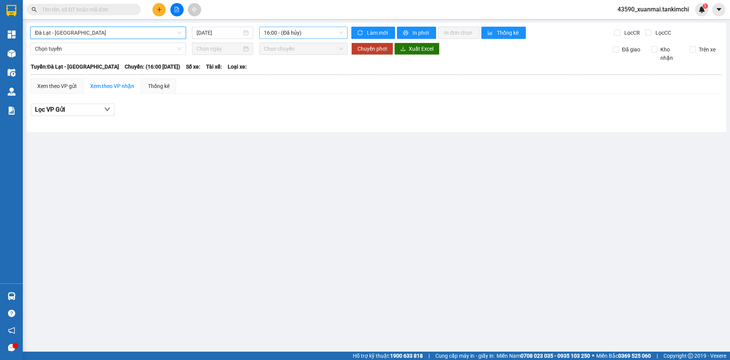
click at [293, 31] on span "16:00 - (Đã hủy)" at bounding box center [303, 32] width 79 height 11
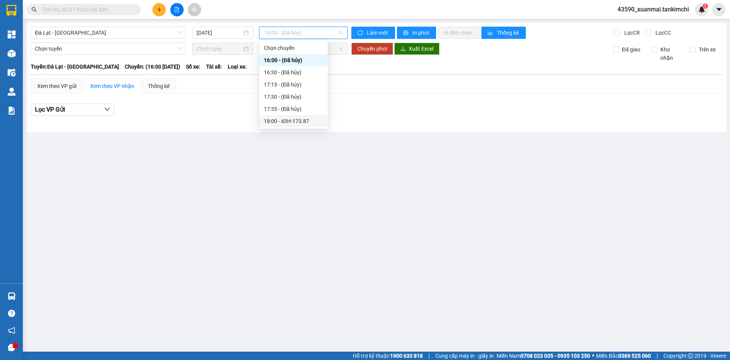
click at [301, 121] on div "18:00 - 43H-173.87" at bounding box center [293, 121] width 59 height 8
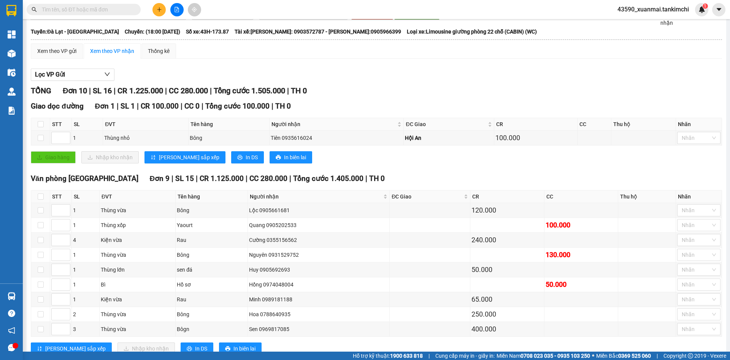
scroll to position [59, 0]
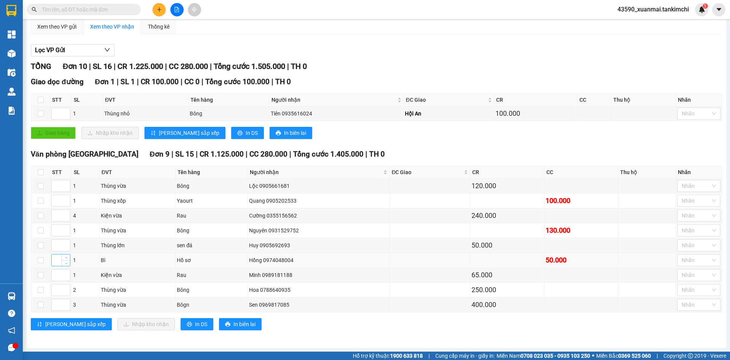
click at [58, 262] on input at bounding box center [61, 259] width 18 height 11
type input "1"
click at [56, 204] on input at bounding box center [61, 200] width 18 height 11
type input "2"
click at [57, 230] on input at bounding box center [61, 229] width 18 height 11
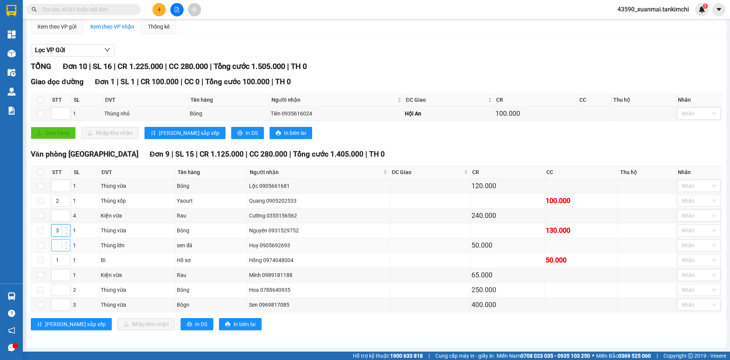
type input "3"
click at [59, 244] on input at bounding box center [61, 244] width 18 height 11
type input "4"
click at [57, 274] on input at bounding box center [61, 274] width 18 height 11
type input "5"
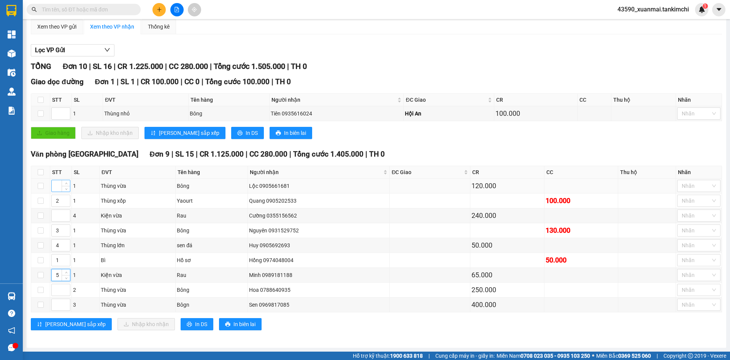
click at [56, 185] on input at bounding box center [61, 185] width 18 height 11
type input "6"
click at [56, 215] on input at bounding box center [61, 215] width 18 height 11
type input "7"
click at [54, 290] on input at bounding box center [61, 289] width 18 height 11
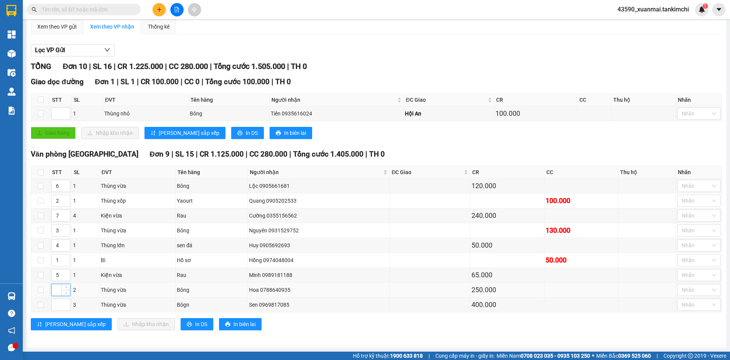
type input "4"
type input "8"
click at [54, 305] on input at bounding box center [61, 304] width 18 height 11
type input "9"
click at [69, 324] on span "Lưu sắp xếp" at bounding box center [75, 324] width 60 height 8
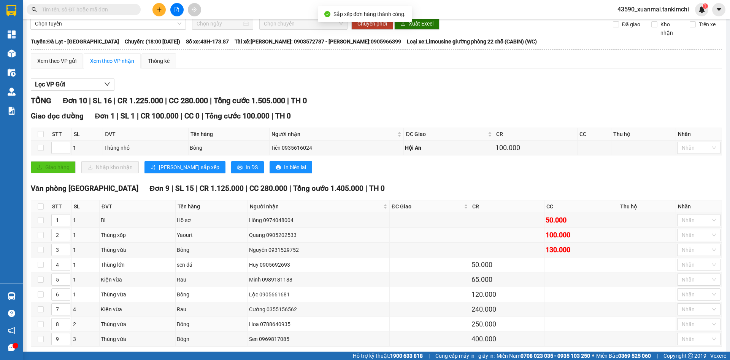
scroll to position [0, 0]
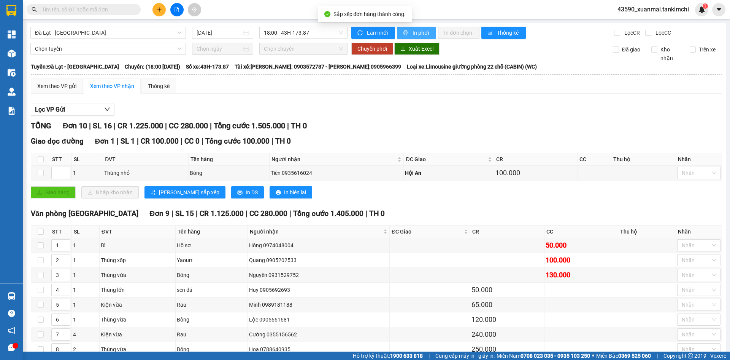
click at [424, 35] on span "In phơi" at bounding box center [422, 33] width 18 height 8
click at [417, 32] on span "In phơi" at bounding box center [422, 33] width 18 height 8
